Goal: Transaction & Acquisition: Book appointment/travel/reservation

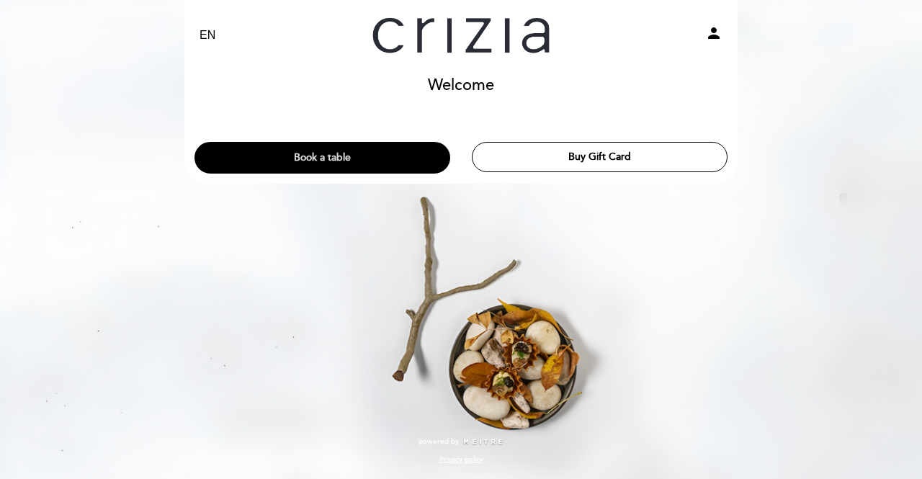
click at [355, 156] on button "Book a table" at bounding box center [322, 158] width 256 height 32
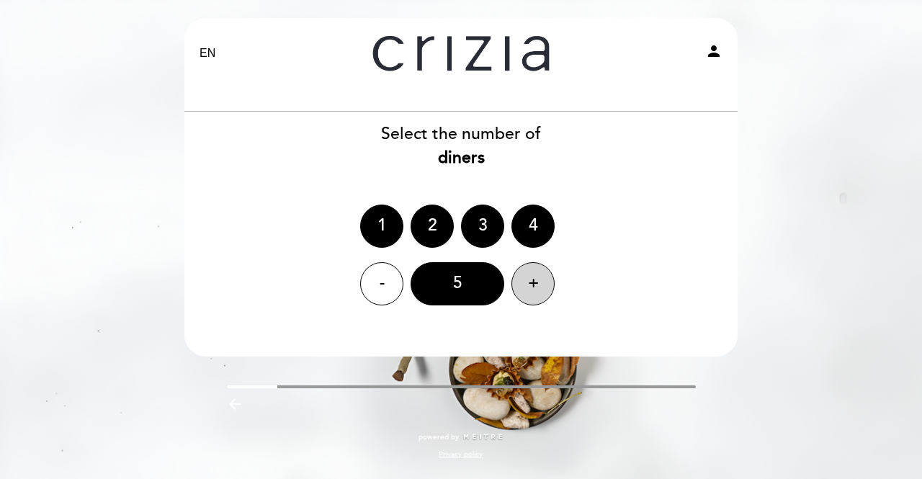
click at [520, 288] on div "+" at bounding box center [532, 283] width 43 height 43
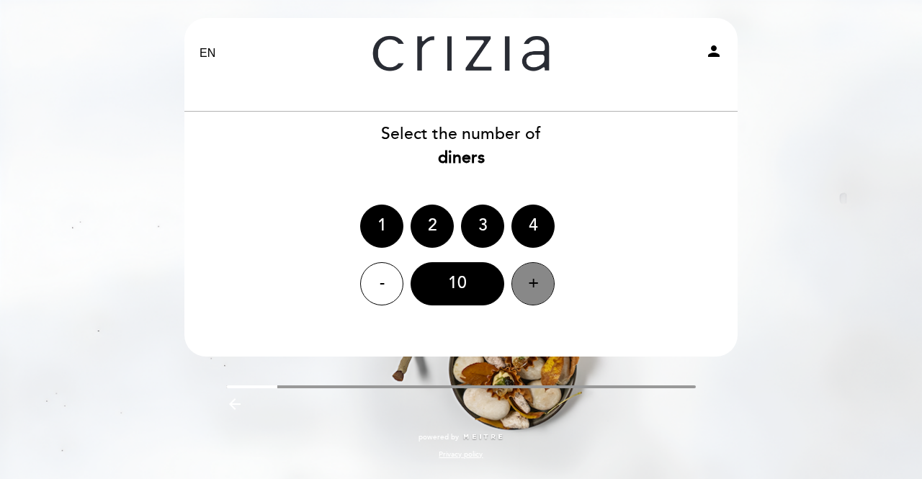
click at [520, 288] on div "+" at bounding box center [532, 283] width 43 height 43
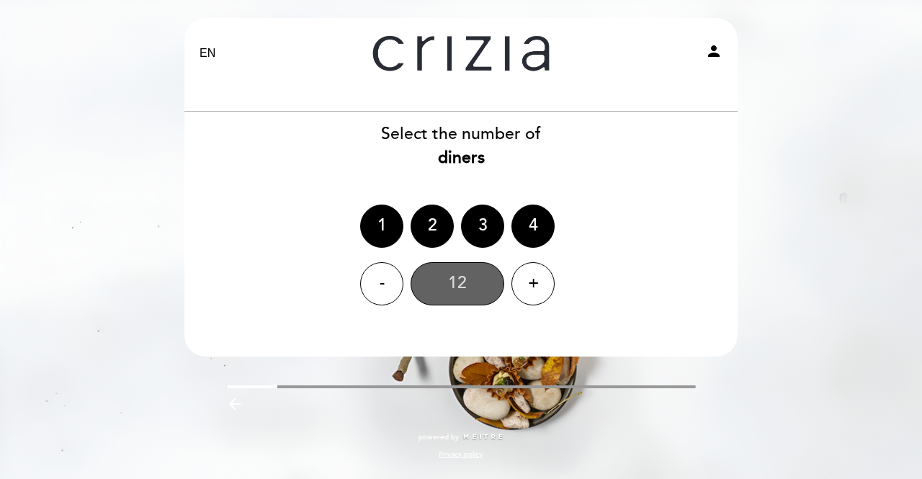
click at [464, 284] on div "12" at bounding box center [457, 283] width 94 height 43
